Goal: Navigation & Orientation: Find specific page/section

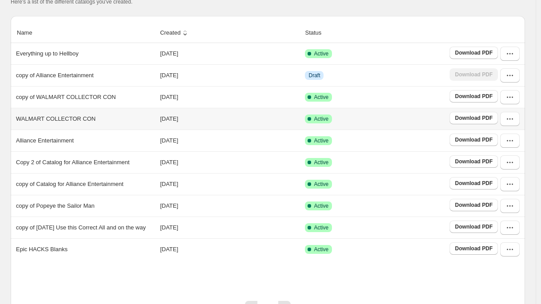
scroll to position [83, 0]
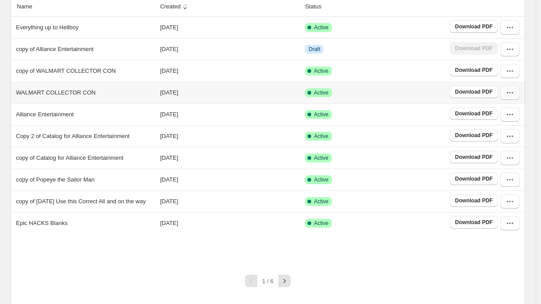
click at [515, 96] on icon "button" at bounding box center [510, 92] width 9 height 9
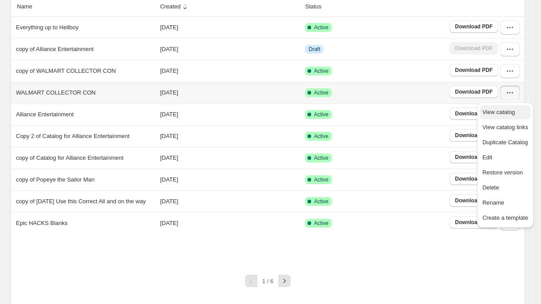
click at [499, 112] on span "View catalog" at bounding box center [499, 112] width 32 height 7
click at [457, 268] on div "1 / 6" at bounding box center [265, 278] width 522 height 20
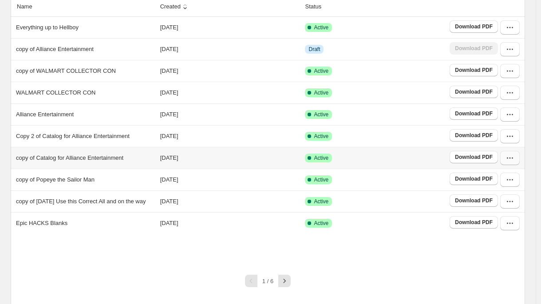
click at [520, 162] on button "button" at bounding box center [511, 158] width 20 height 14
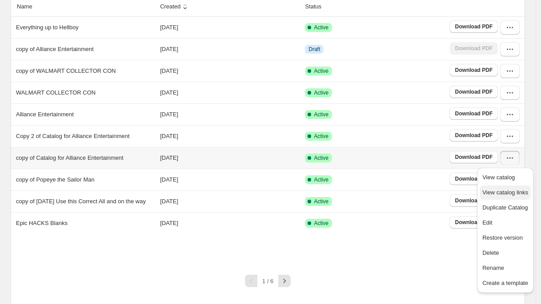
click at [501, 191] on span "View catalog links" at bounding box center [506, 192] width 46 height 7
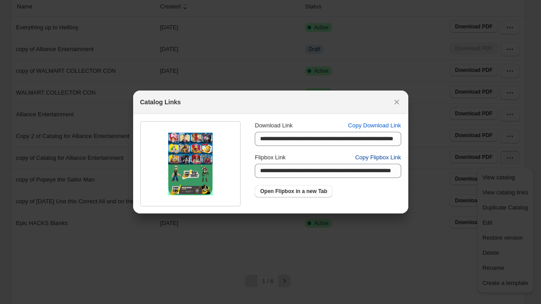
click at [379, 161] on span "Copy Flipbox Link" at bounding box center [378, 157] width 46 height 9
click at [400, 102] on icon ":rv:" at bounding box center [397, 102] width 9 height 9
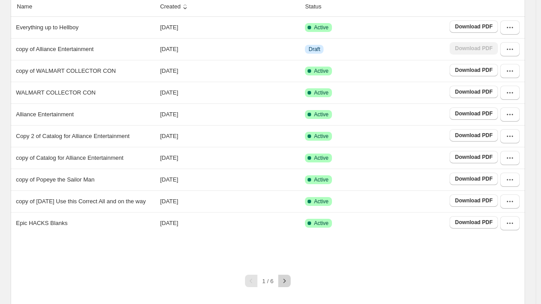
click at [288, 277] on icon "button" at bounding box center [284, 281] width 9 height 9
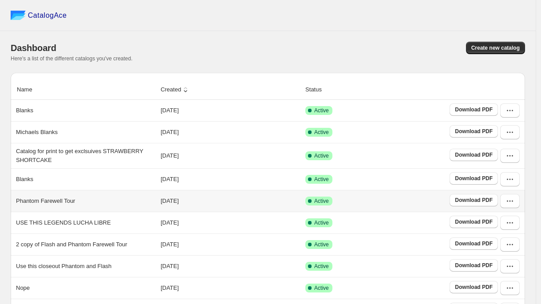
scroll to position [73, 0]
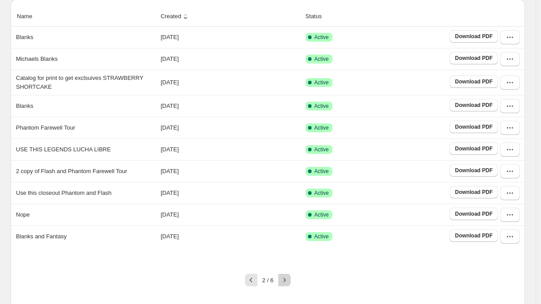
click at [289, 278] on icon "button" at bounding box center [284, 280] width 9 height 9
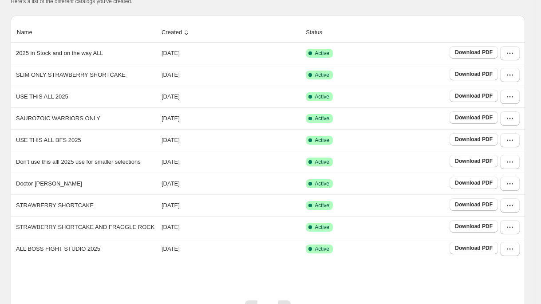
scroll to position [101, 0]
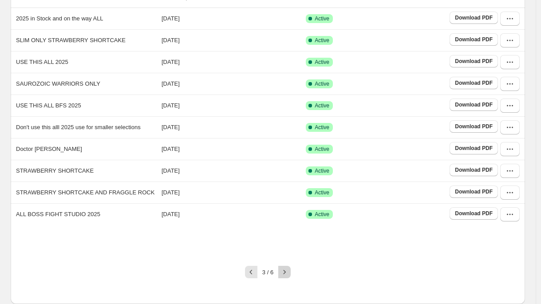
click at [289, 271] on icon "button" at bounding box center [284, 272] width 9 height 9
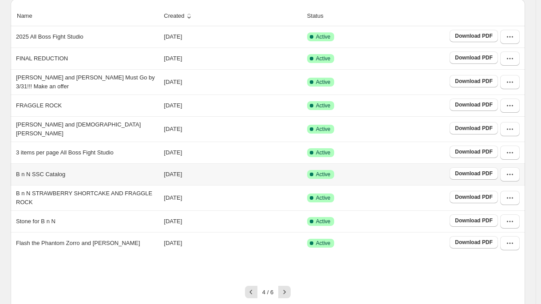
scroll to position [81, 0]
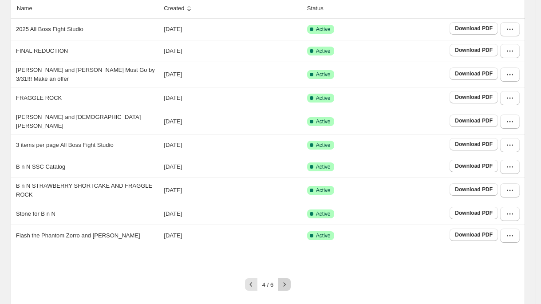
click at [289, 280] on icon "button" at bounding box center [284, 284] width 9 height 9
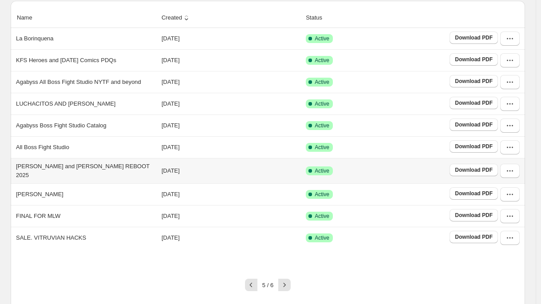
scroll to position [80, 0]
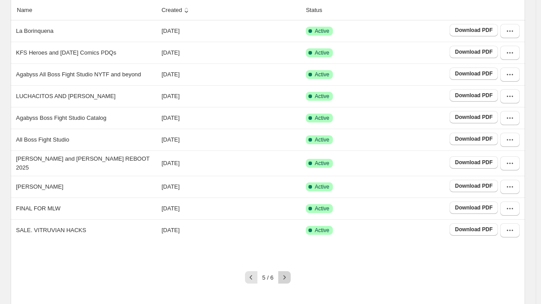
click at [289, 273] on icon "button" at bounding box center [284, 277] width 9 height 9
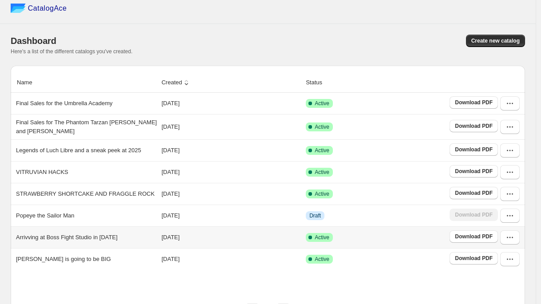
scroll to position [15, 0]
